Goal: Contribute content: Contribute content

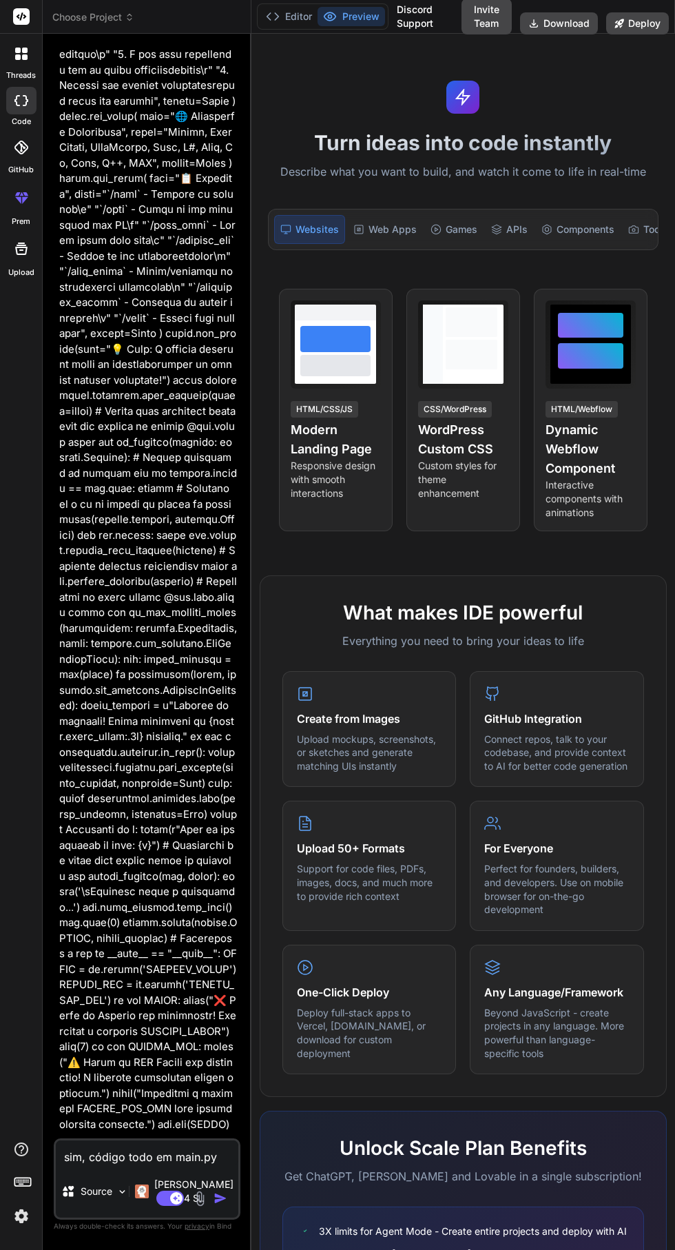
scroll to position [32717, 0]
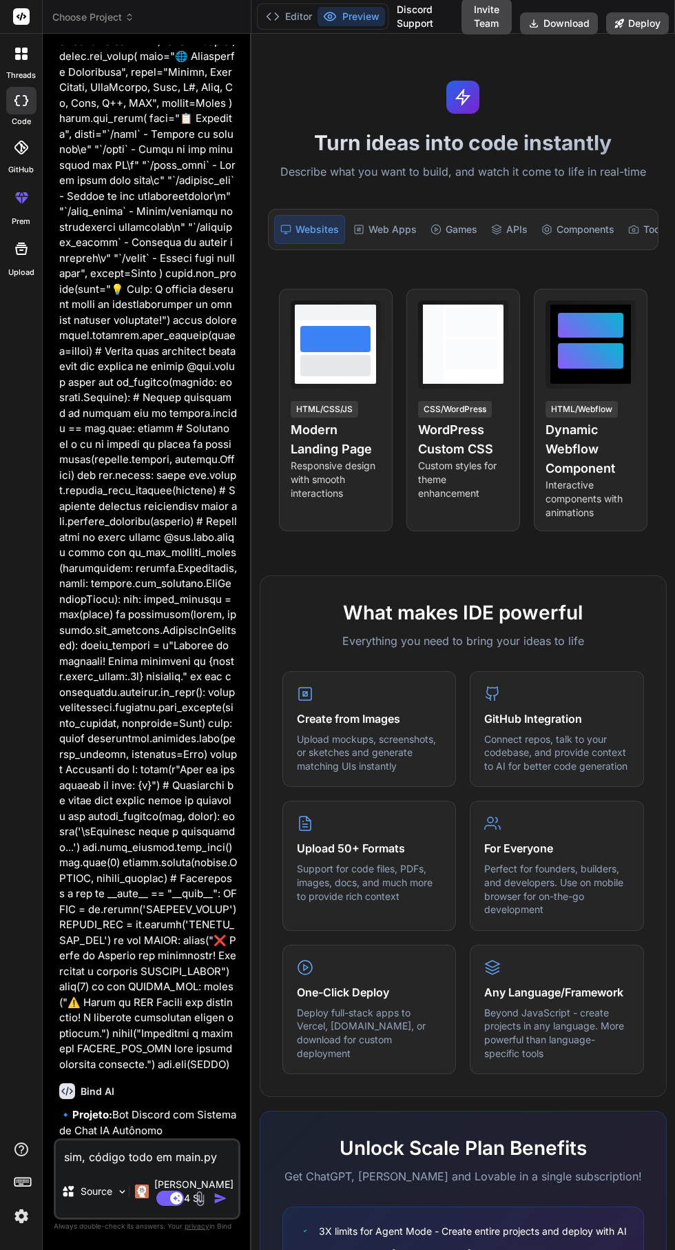
click at [215, 1166] on textarea "sim, código todo em main.py" at bounding box center [147, 1153] width 183 height 25
type textarea "x"
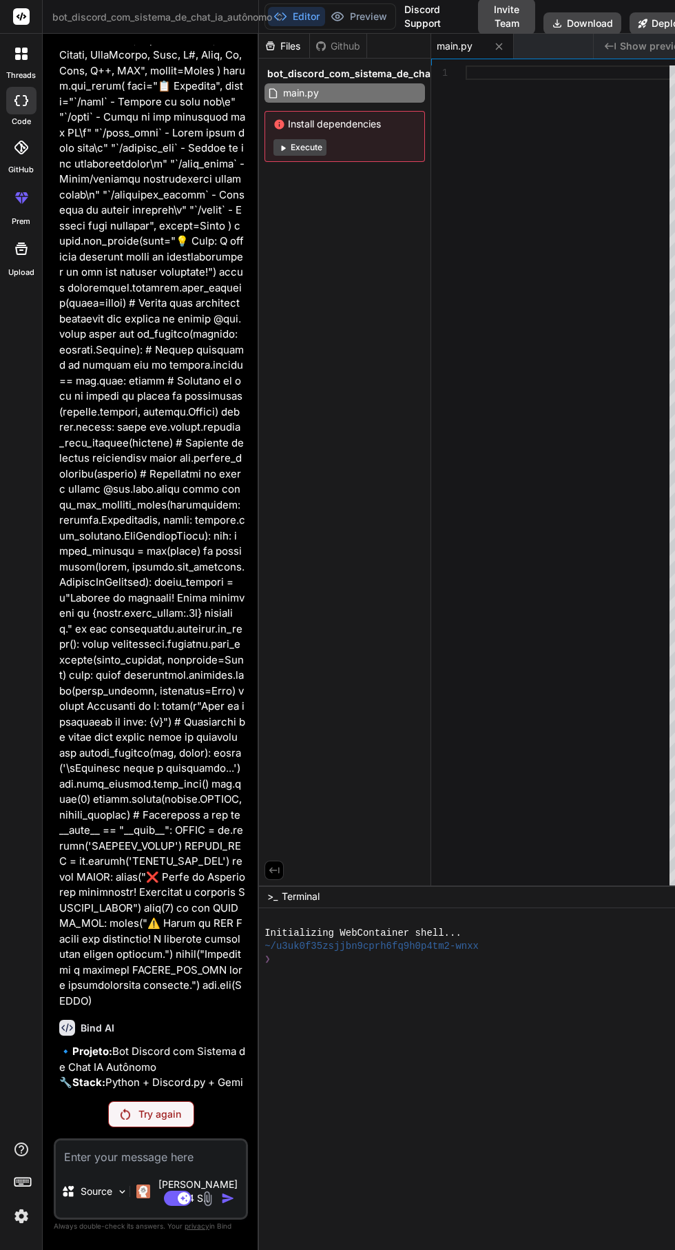
scroll to position [105, 0]
click at [159, 1121] on p "Try again" at bounding box center [160, 1115] width 43 height 14
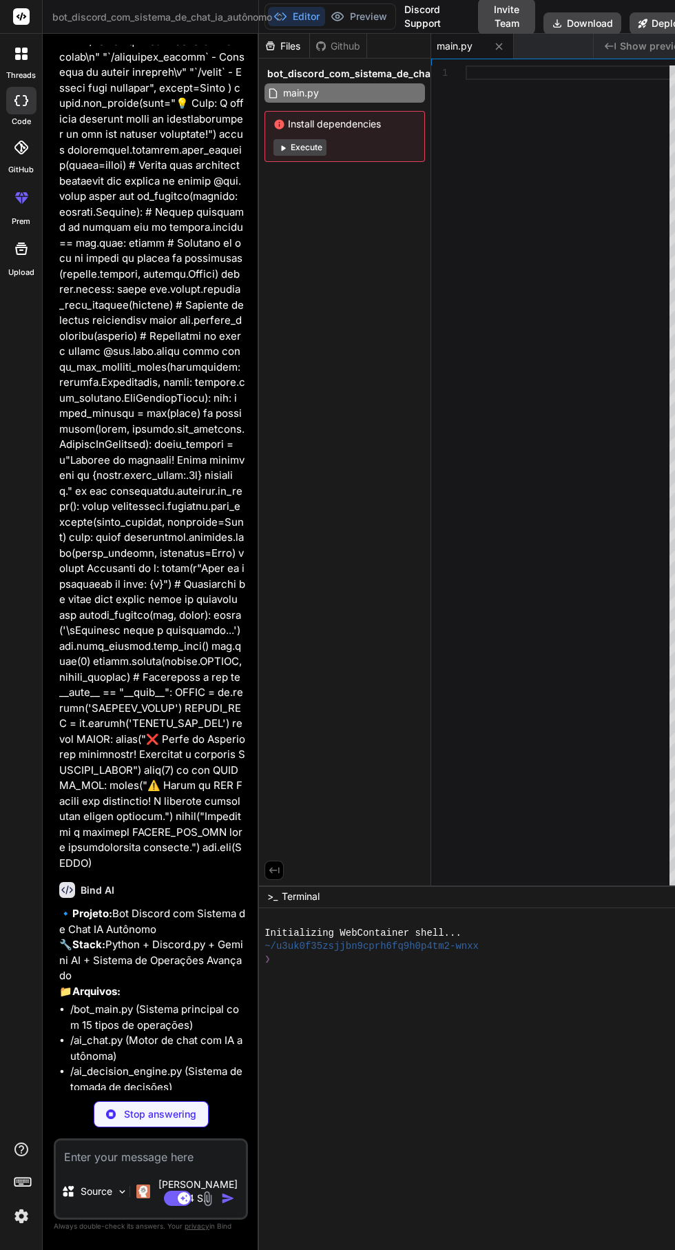
type textarea "x"
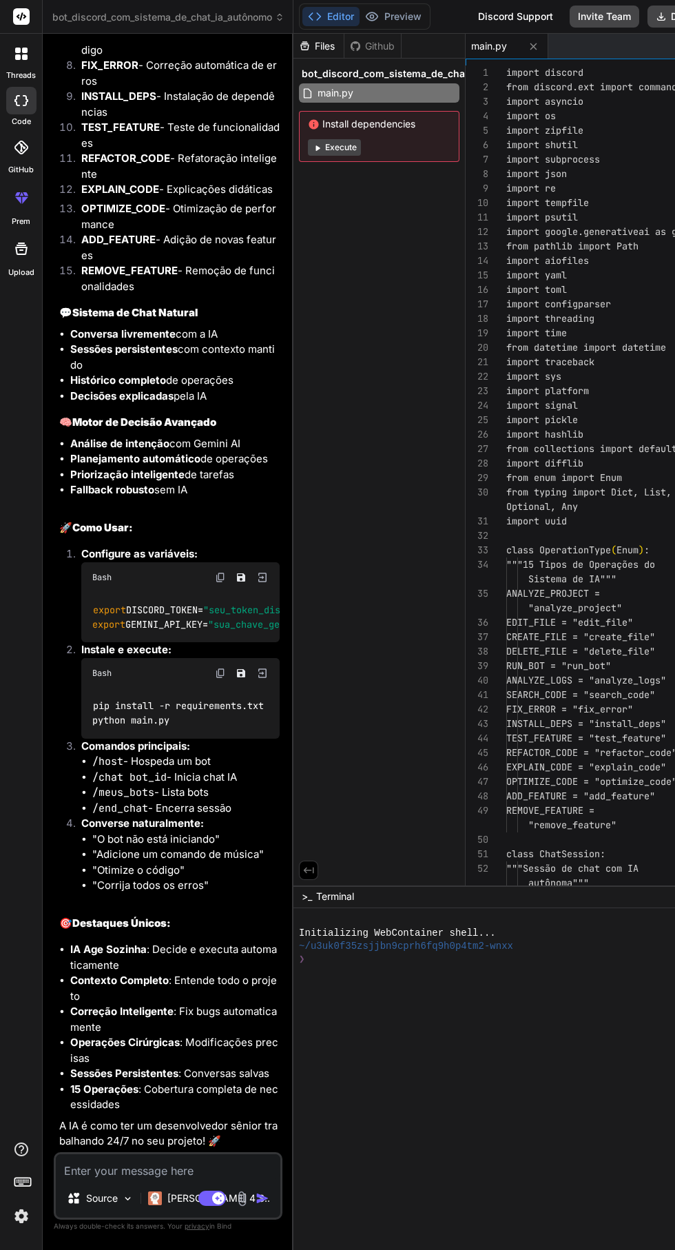
type textarea "discord.py>=2.3.0 google-generativeai>=0.3.0 psutil>=5.9.0 aiofiles>=23.1.0 PyY…"
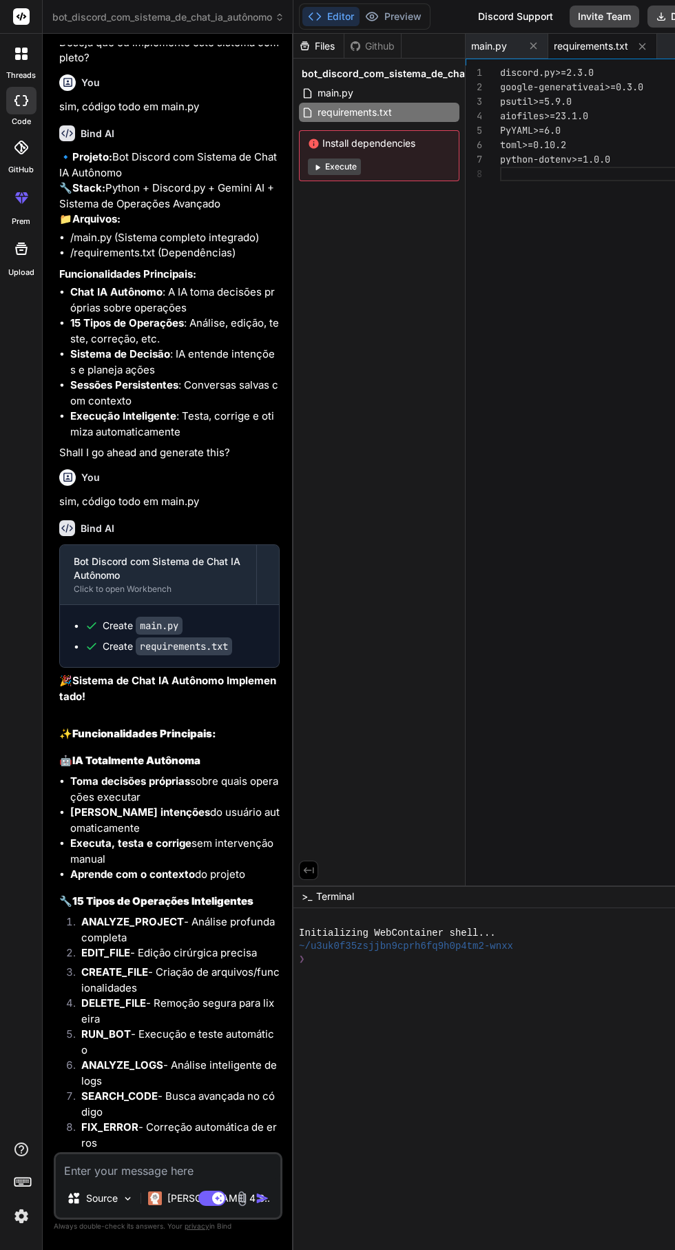
type textarea "x"
click at [340, 110] on span "requirements.txt" at bounding box center [354, 112] width 77 height 17
click at [355, 94] on span "main.py" at bounding box center [335, 93] width 39 height 17
type textarea "print("⚠️ Chave Gemini não encontrada! Funcionalidade IA limitada.") print("Con…"
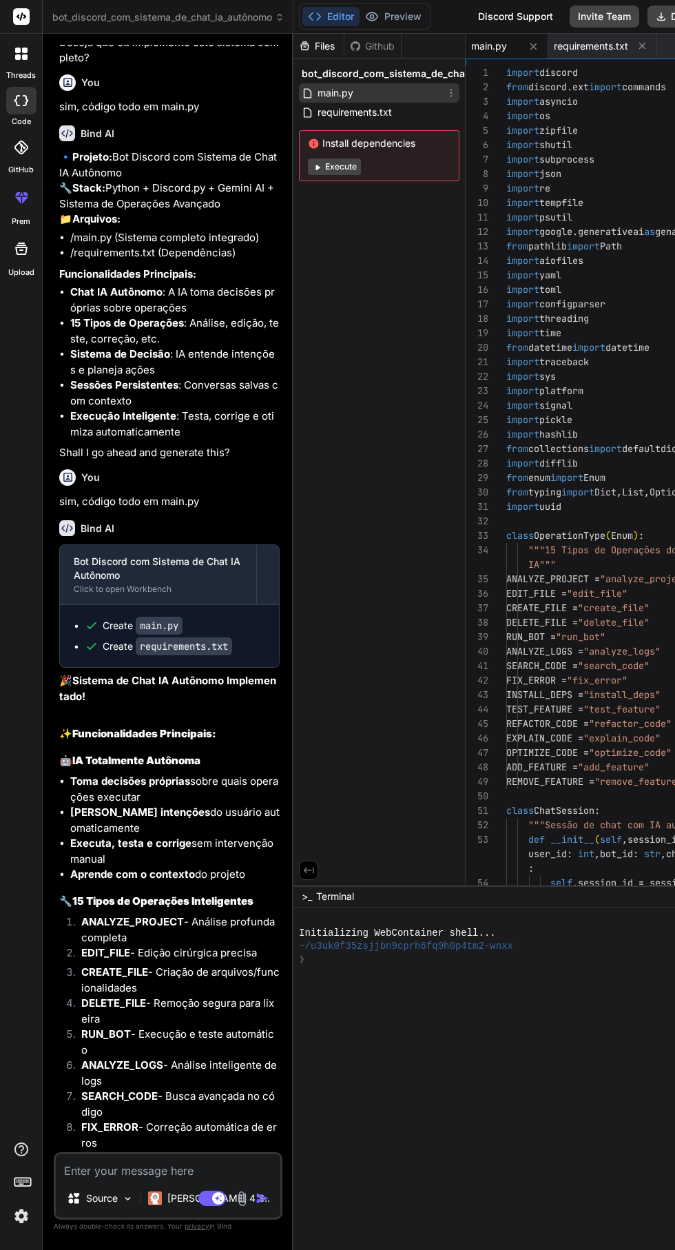
type textarea "x"
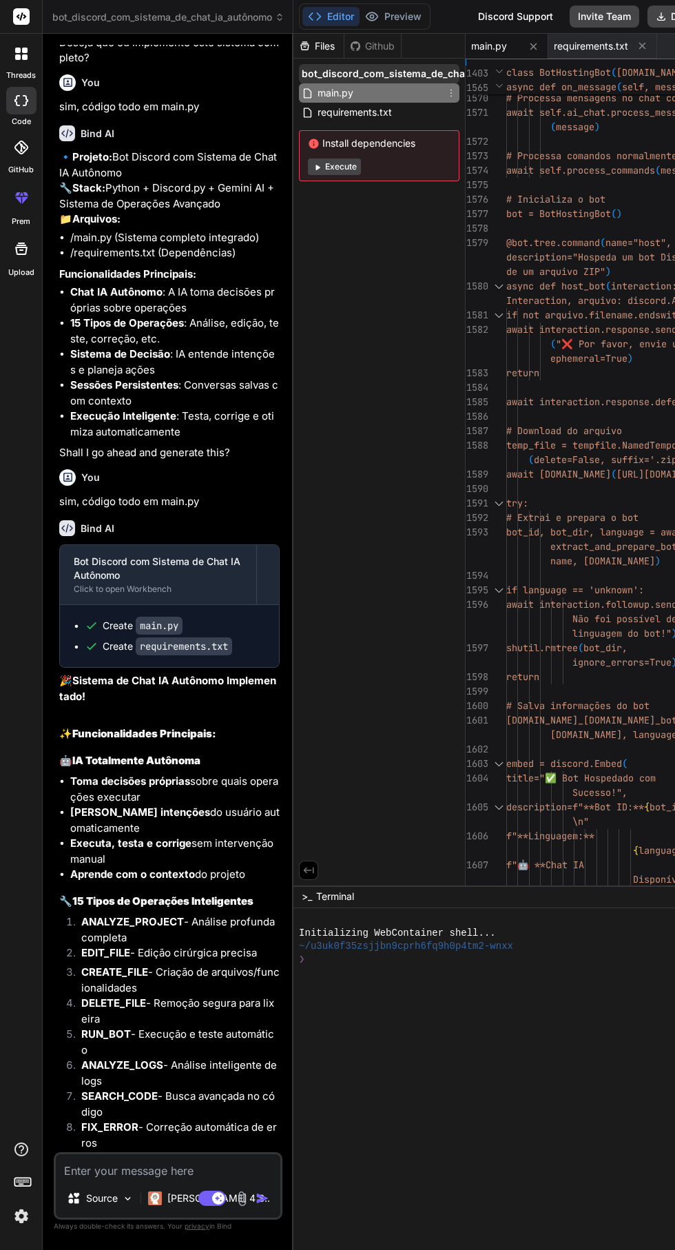
click at [418, 73] on span "bot_discord_com_sistema_de_chat_ia_autônomo" at bounding box center [419, 74] width 234 height 14
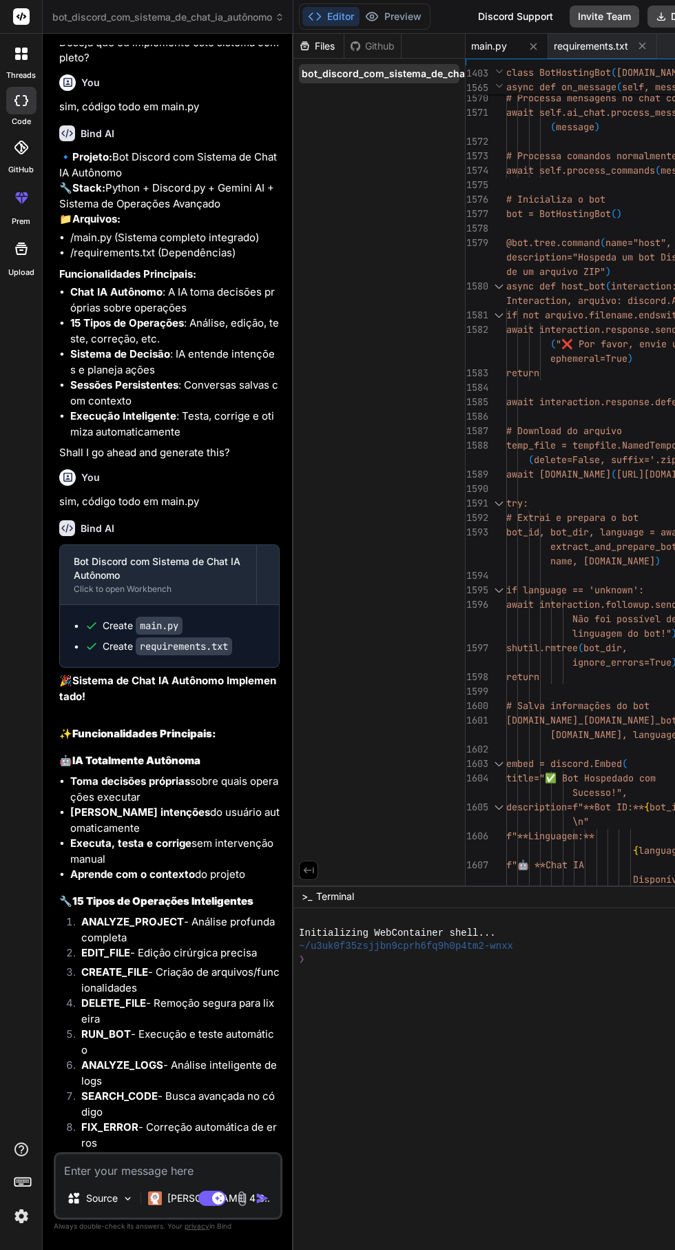
click at [414, 72] on span "bot_discord_com_sistema_de_chat_ia_autônomo" at bounding box center [419, 74] width 234 height 14
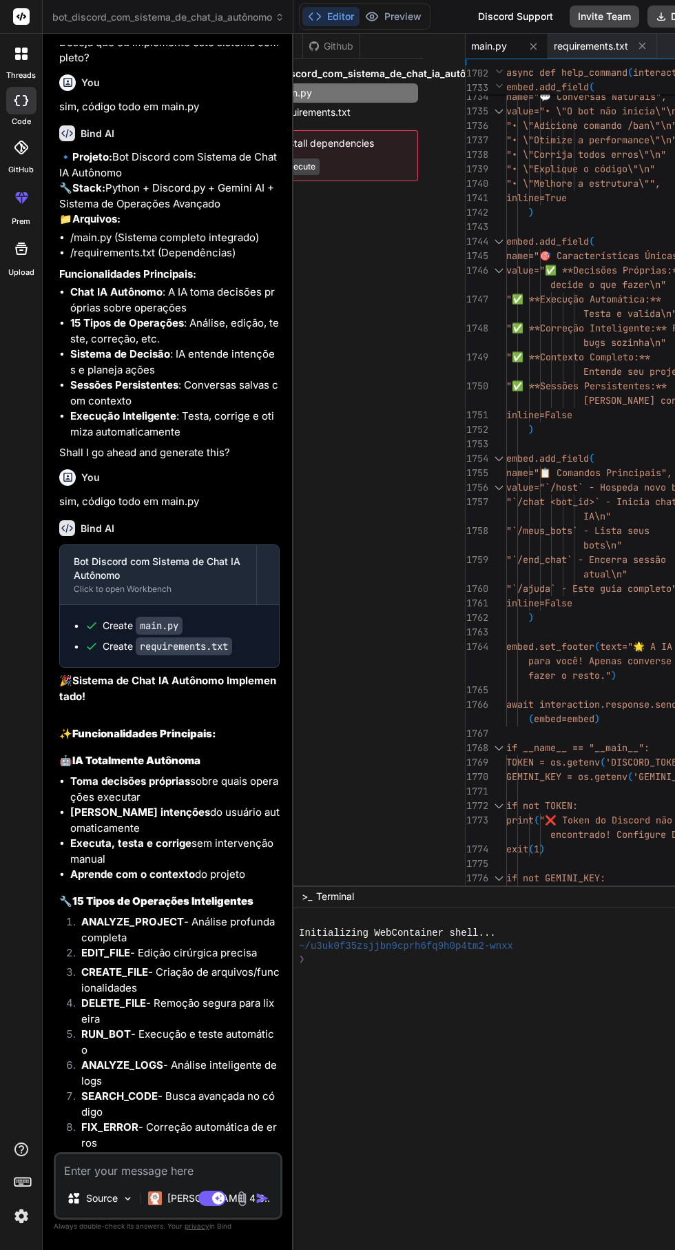
scroll to position [0, 70]
click at [666, 17] on icon at bounding box center [662, 17] width 8 height 8
type textarea "Autônomo...") [DOMAIN_NAME](TOKEN)"
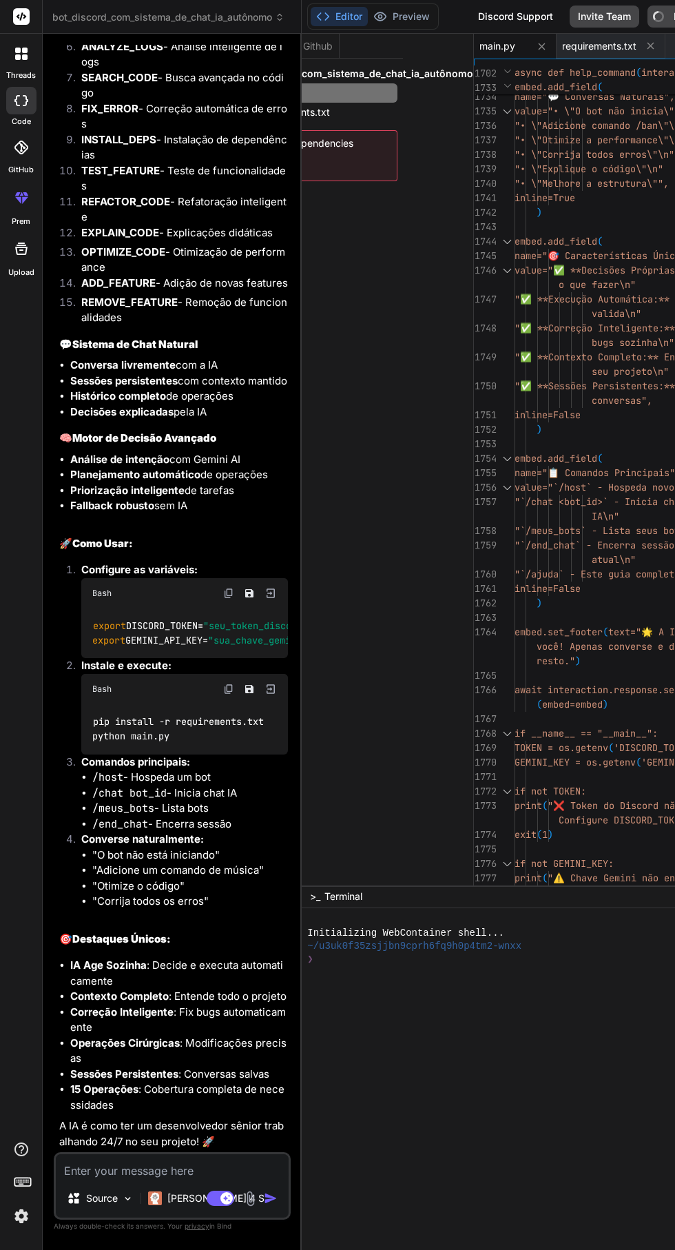
scroll to position [26568, 0]
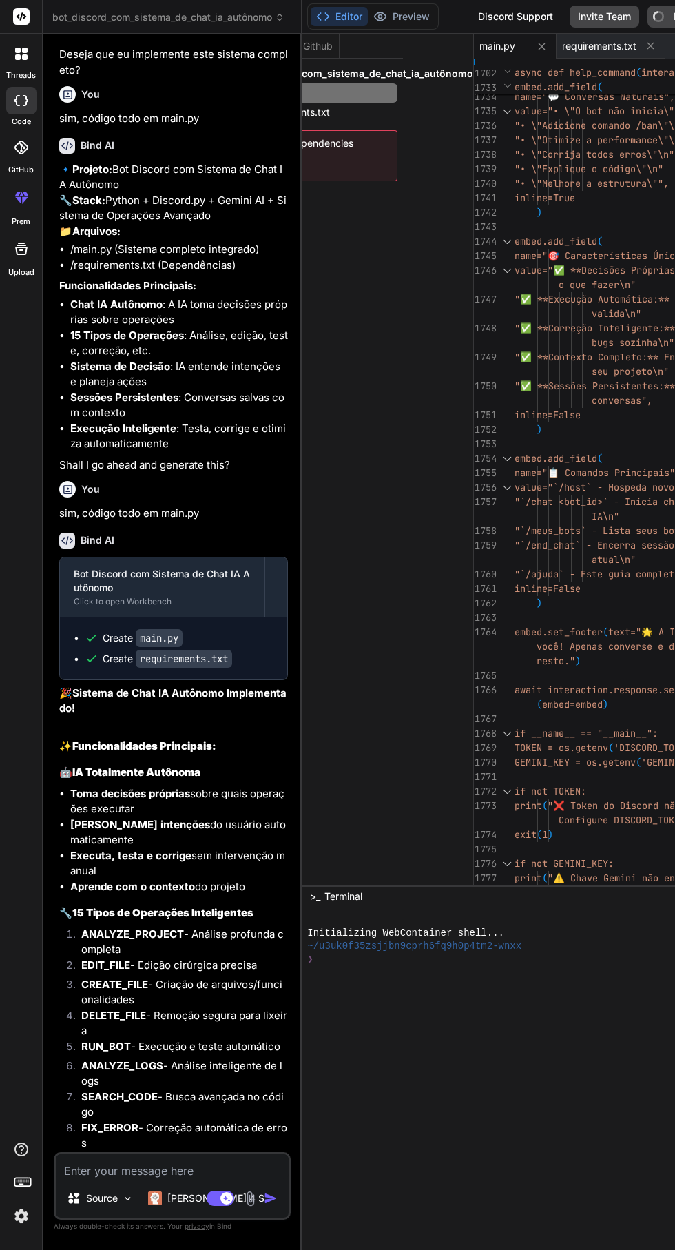
type textarea "x"
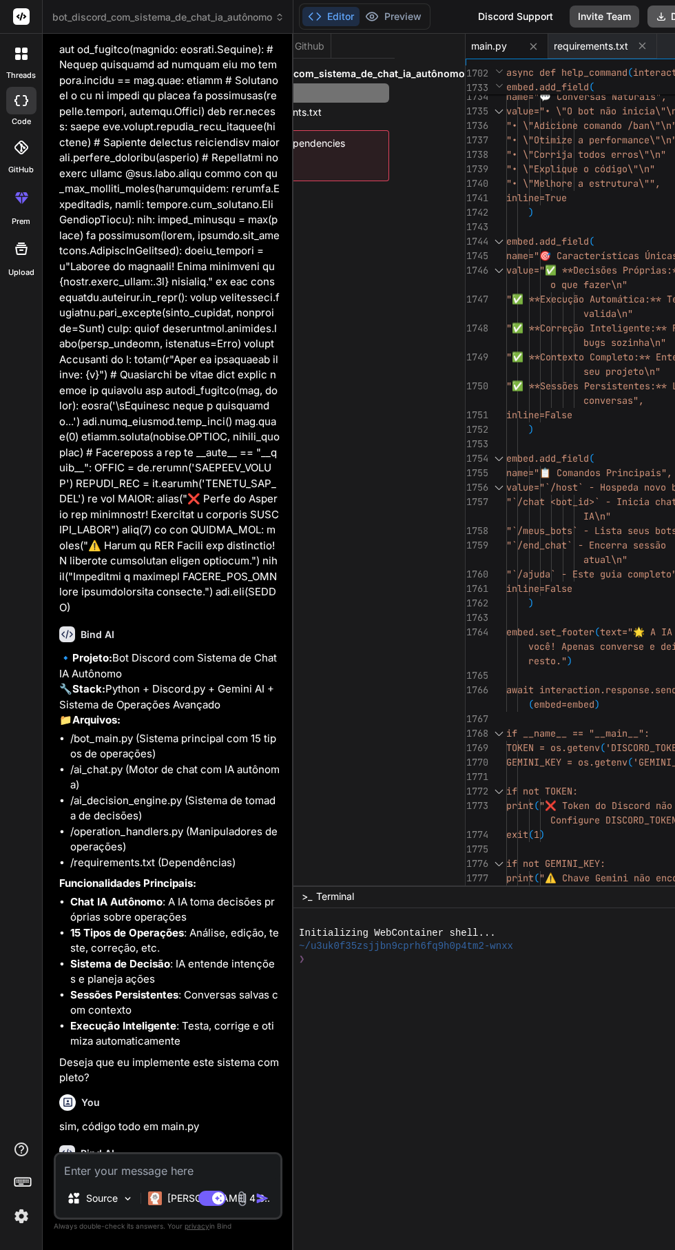
type textarea "print("⚠️ Chave Gemini não encontrada! Funcionalidade IA limitada.") print("Con…"
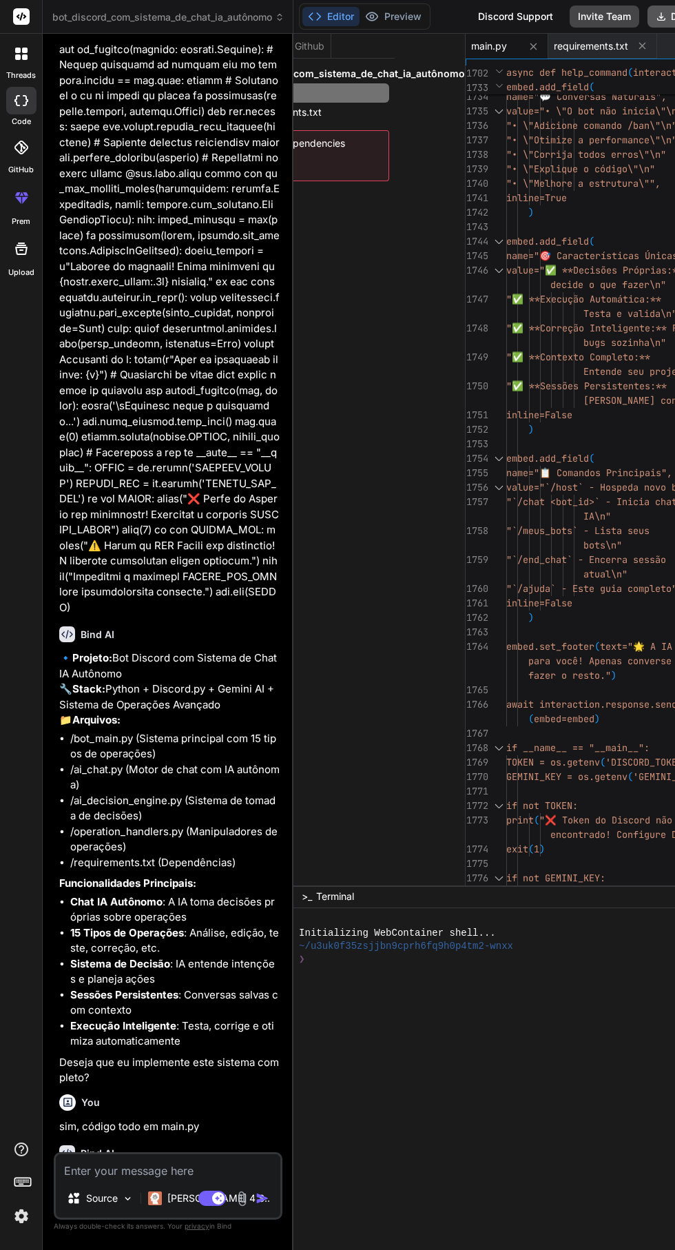
scroll to position [27588, 0]
